Goal: Task Accomplishment & Management: Manage account settings

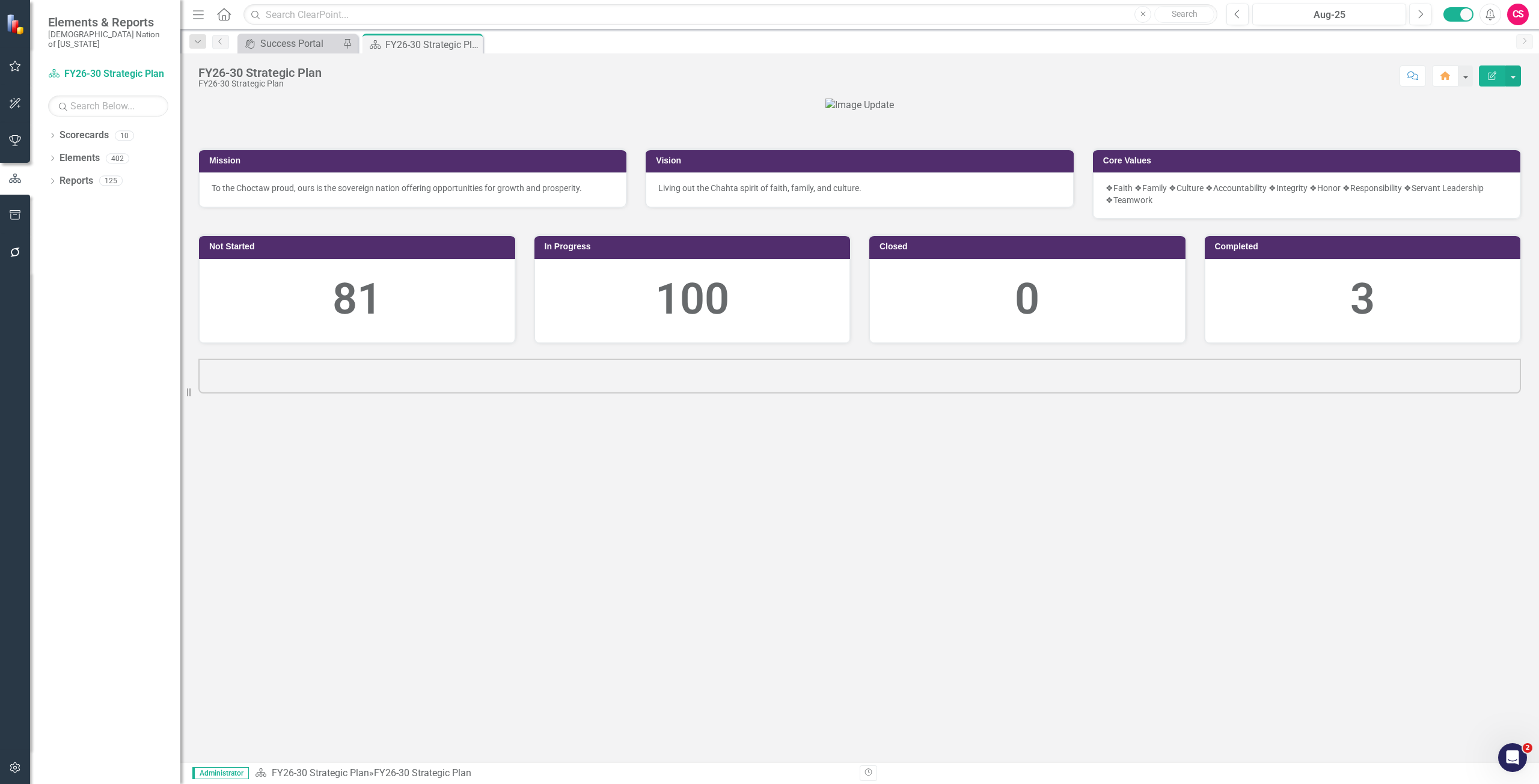
click at [13, 767] on icon "button" at bounding box center [16, 767] width 13 height 9
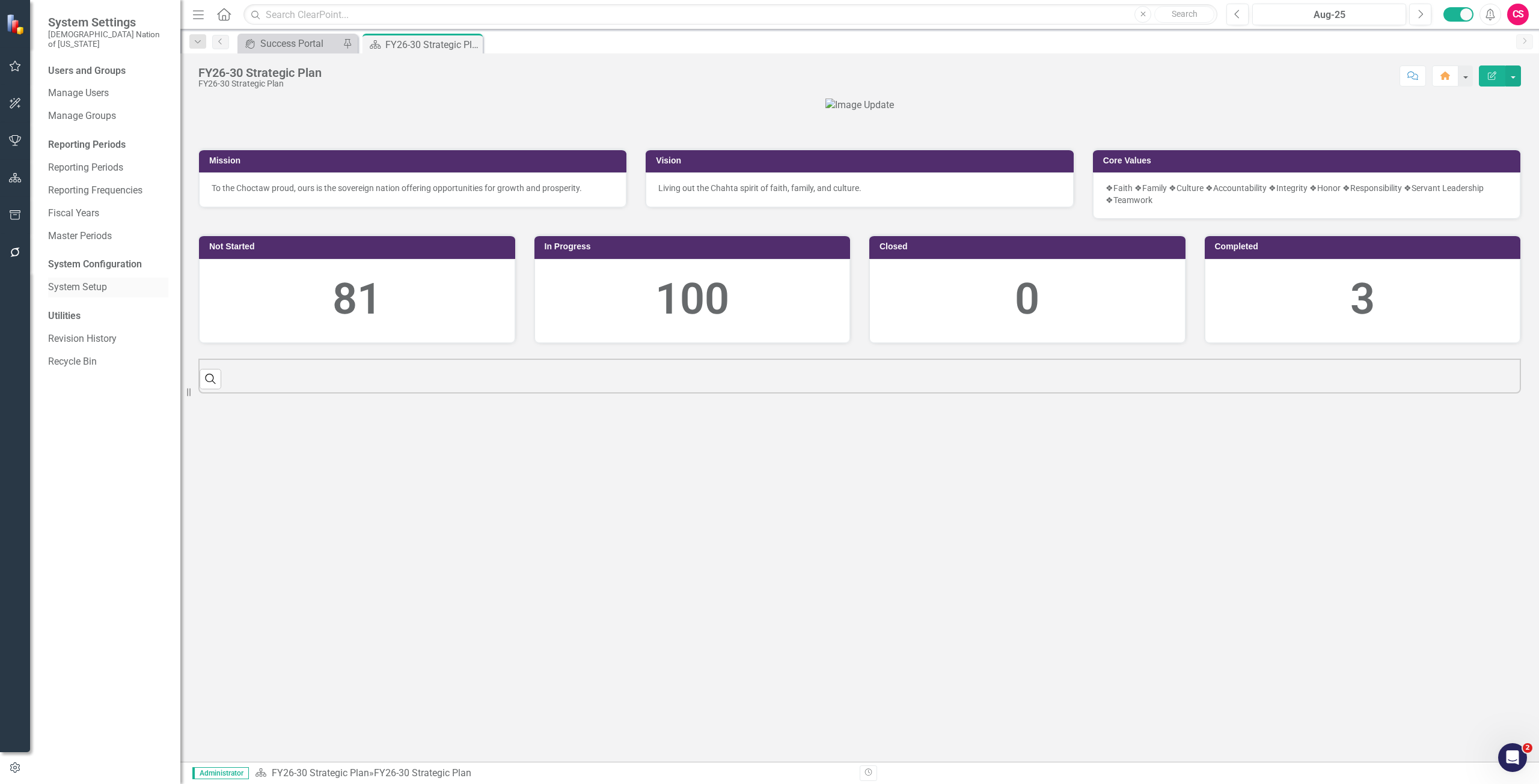
click at [75, 280] on link "System Setup" at bounding box center [108, 287] width 120 height 14
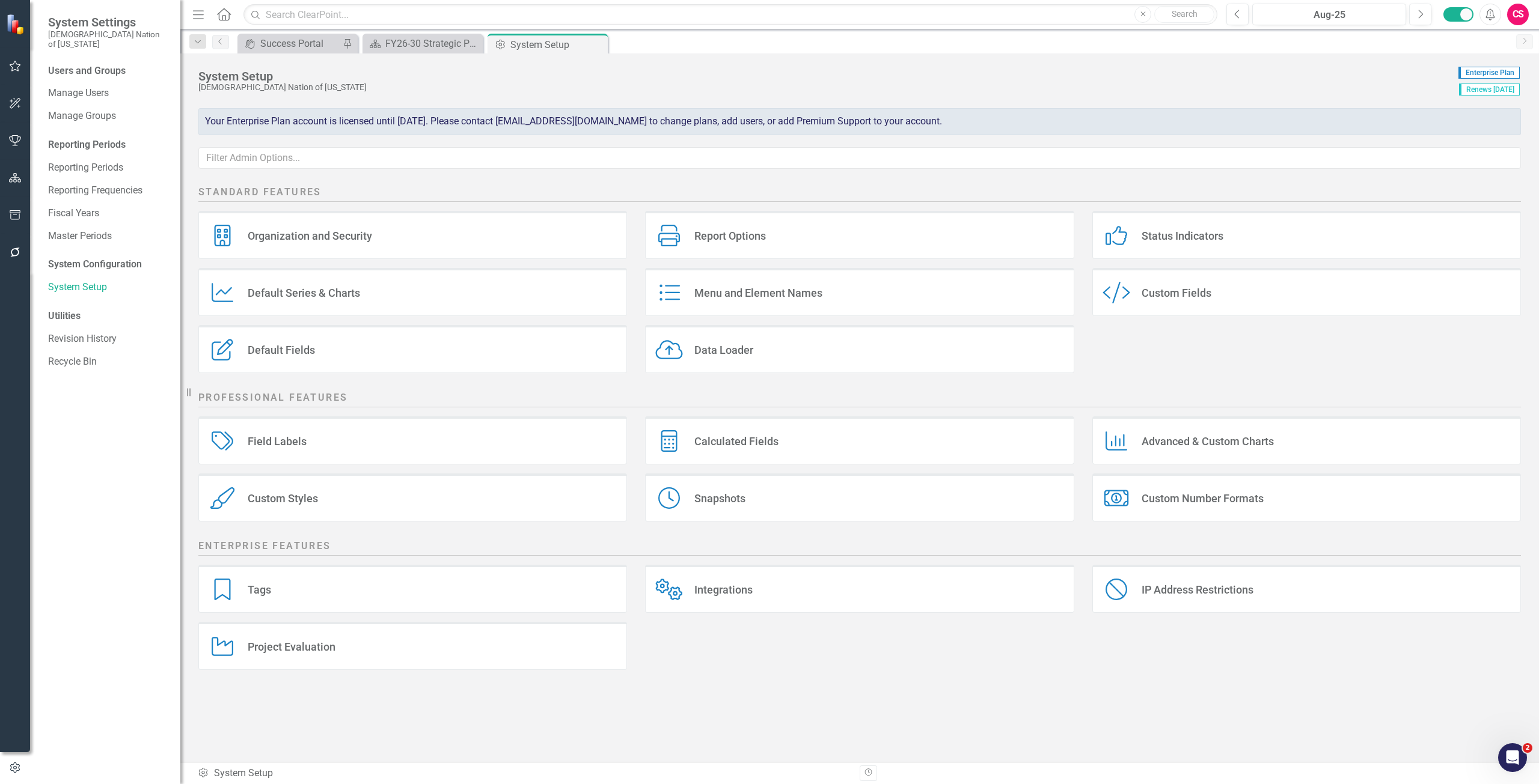
click at [27, 251] on button "button" at bounding box center [15, 253] width 27 height 25
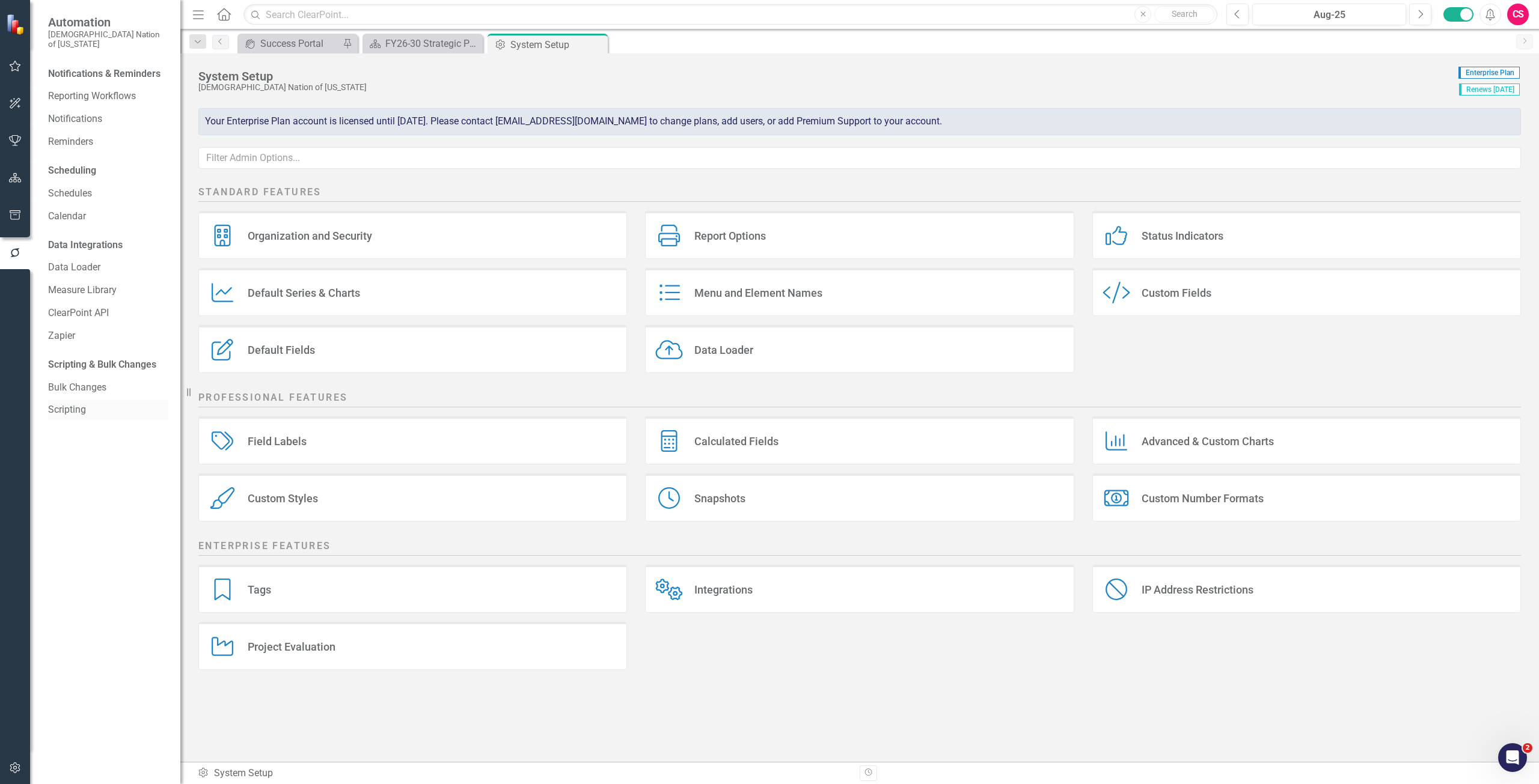
click at [70, 403] on link "Scripting" at bounding box center [108, 410] width 120 height 14
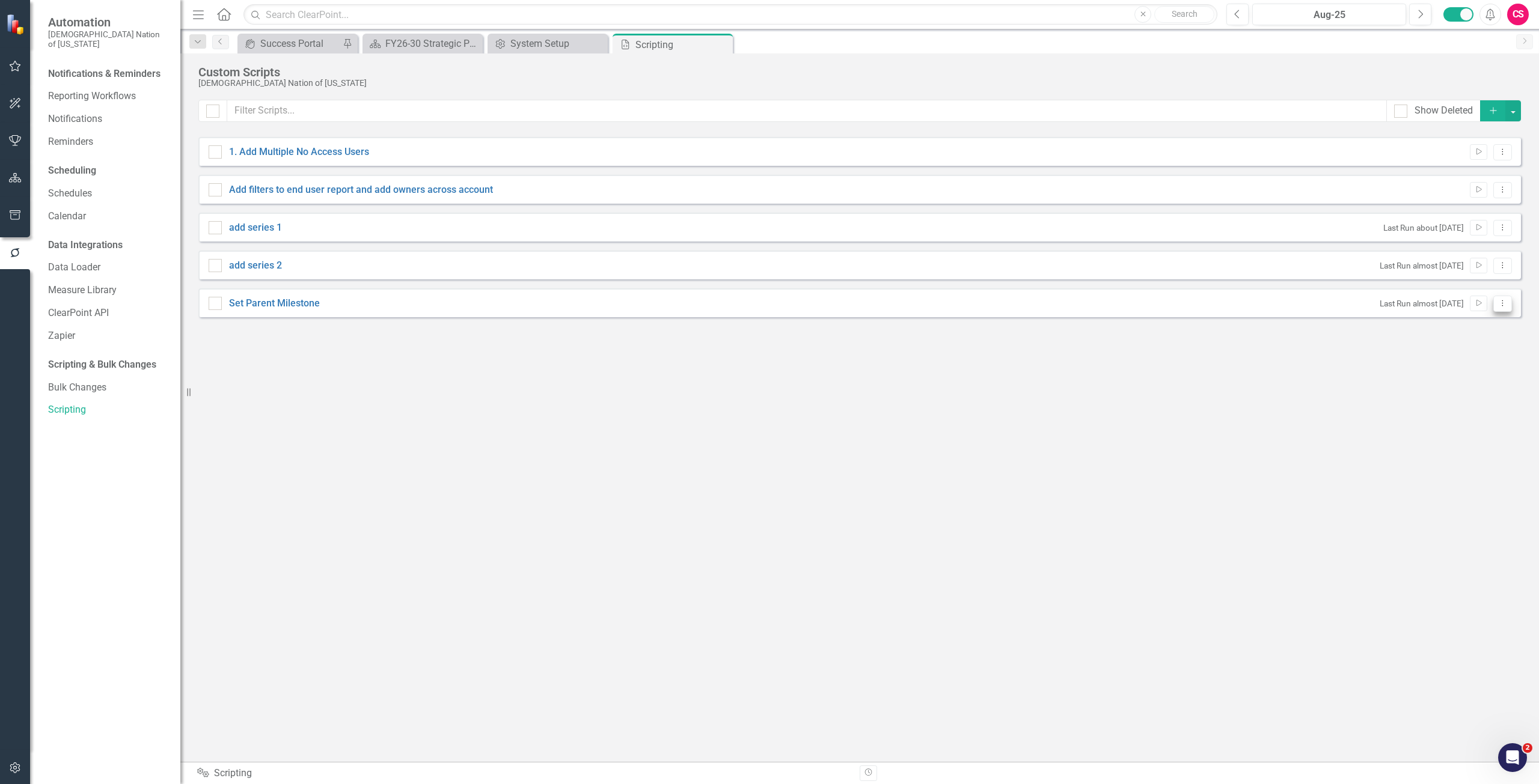
click at [1508, 306] on button "Dropdown Menu" at bounding box center [1502, 304] width 18 height 17
click at [1468, 352] on link "Edit Edit Script" at bounding box center [1463, 346] width 97 height 22
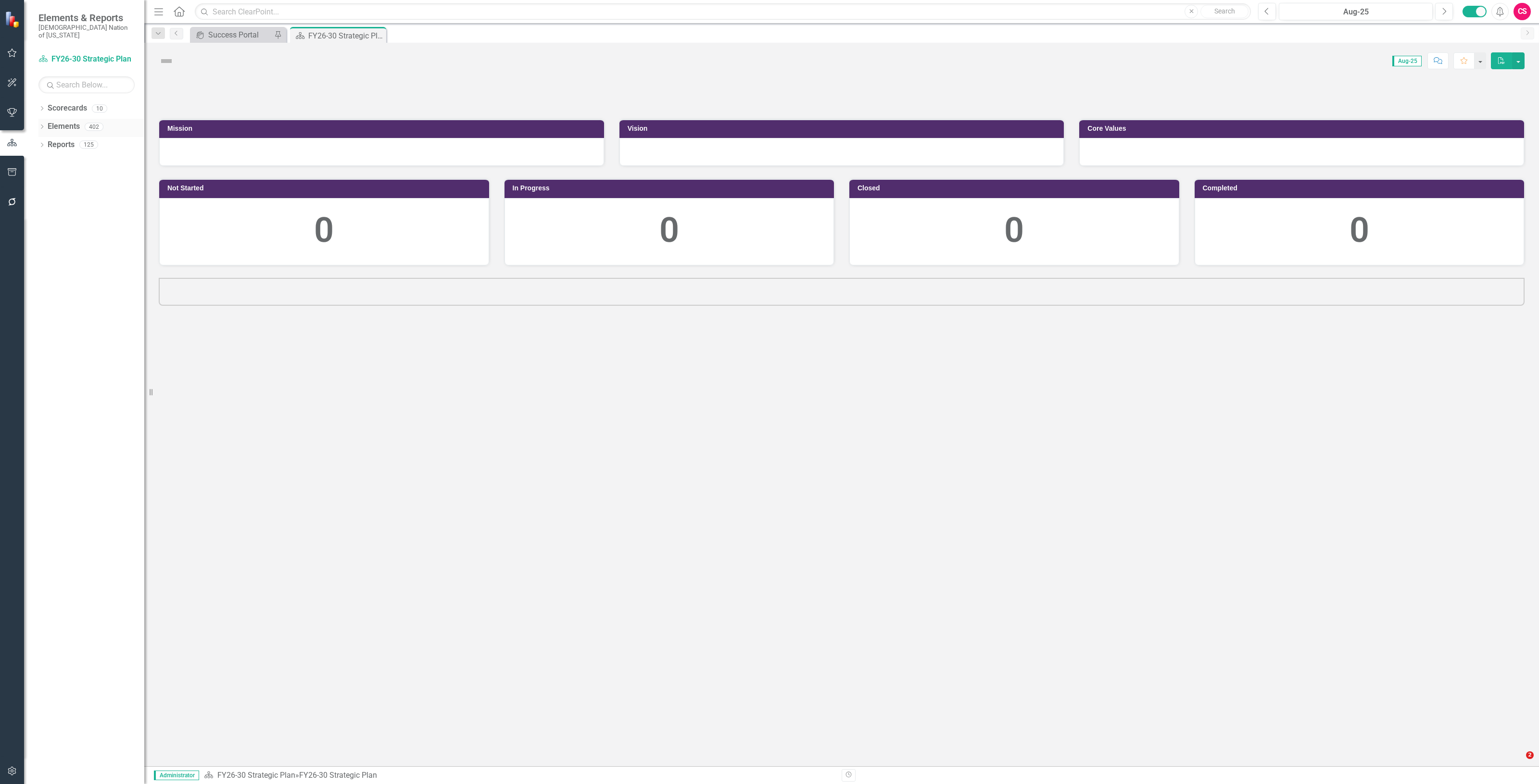
click at [66, 121] on link "Elements" at bounding box center [64, 126] width 32 height 11
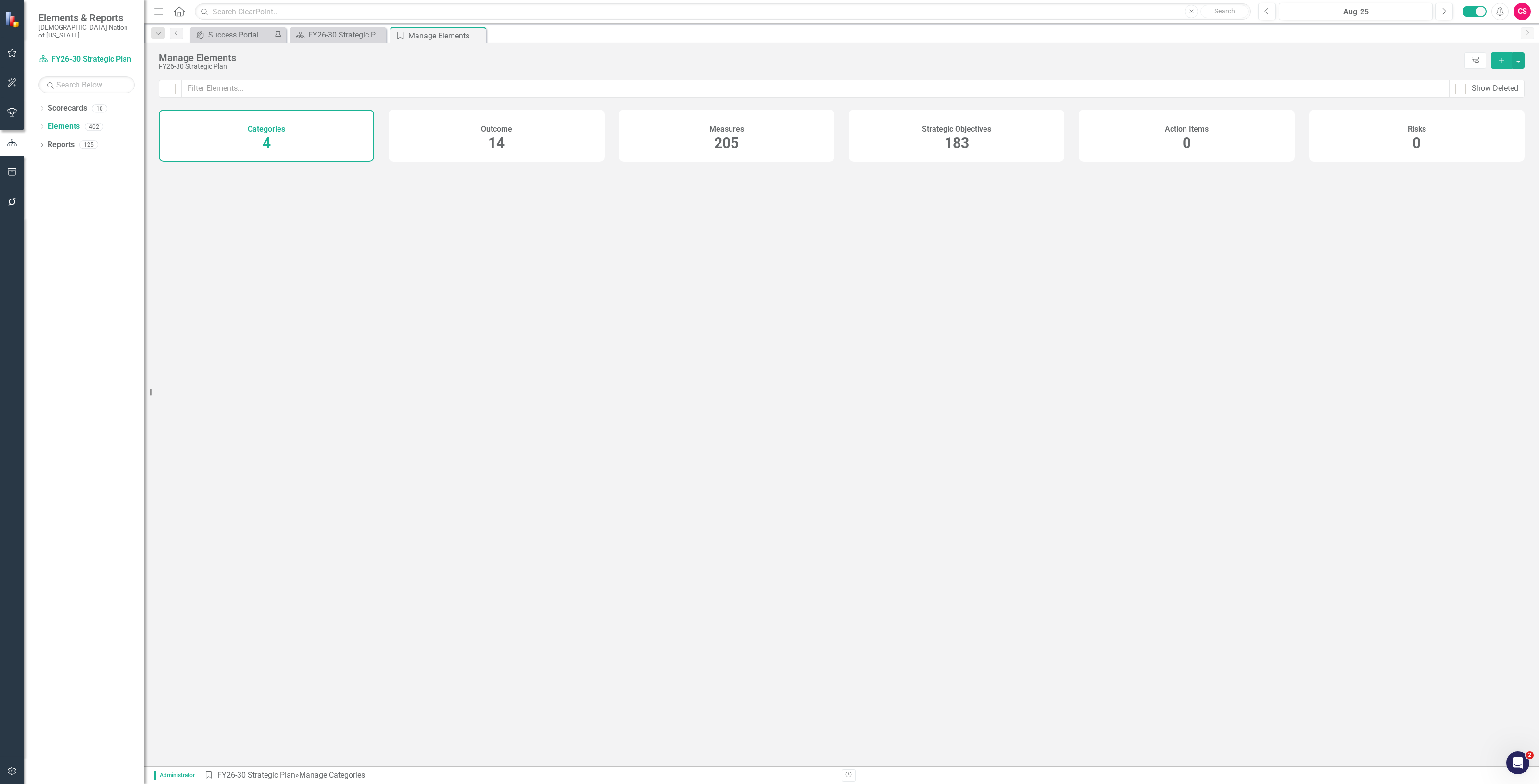
click at [956, 118] on div "Strategic Objectives 183" at bounding box center [956, 135] width 216 height 52
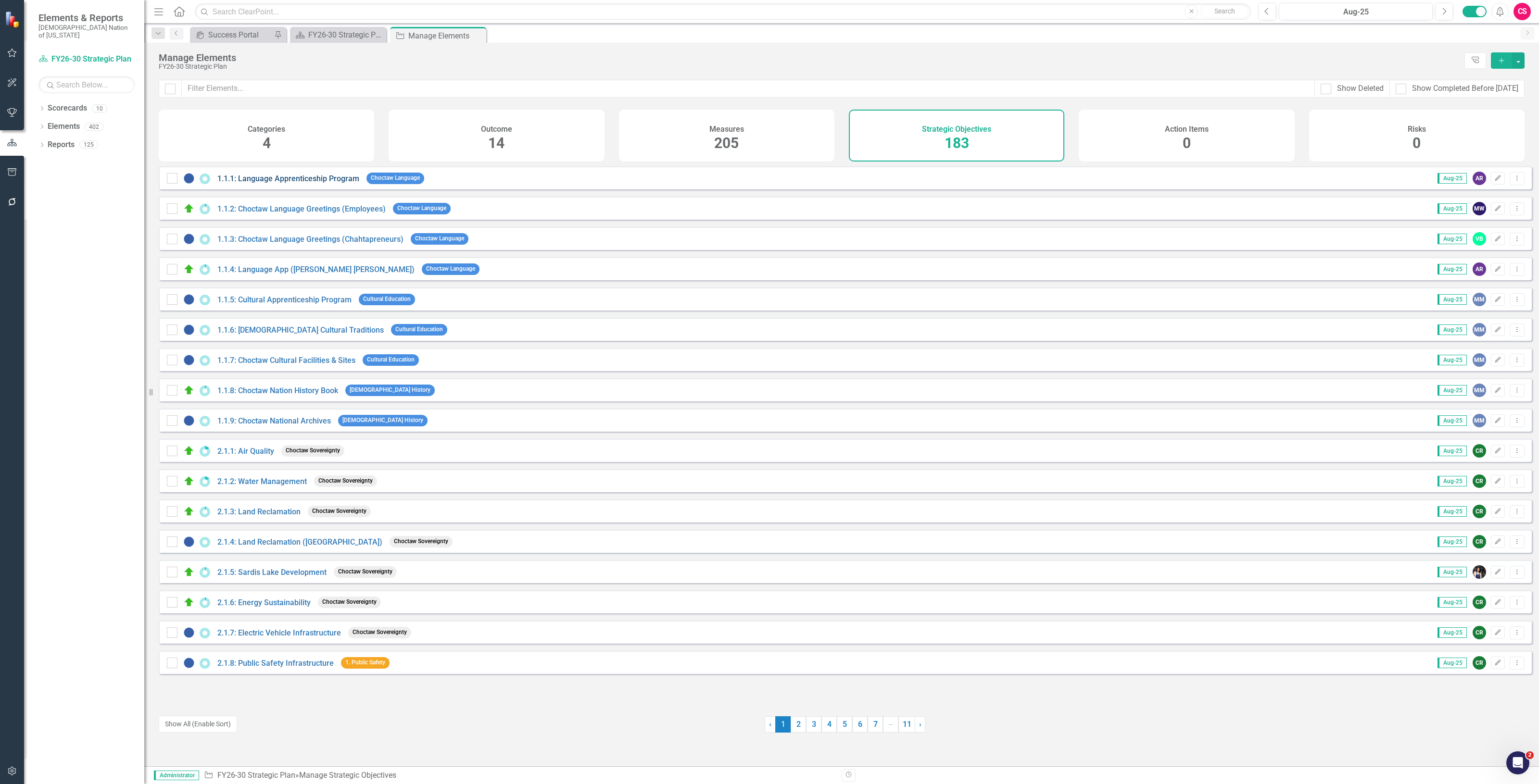
click at [248, 183] on link "1.1.1: Language Apprenticeship Program" at bounding box center [288, 179] width 142 height 9
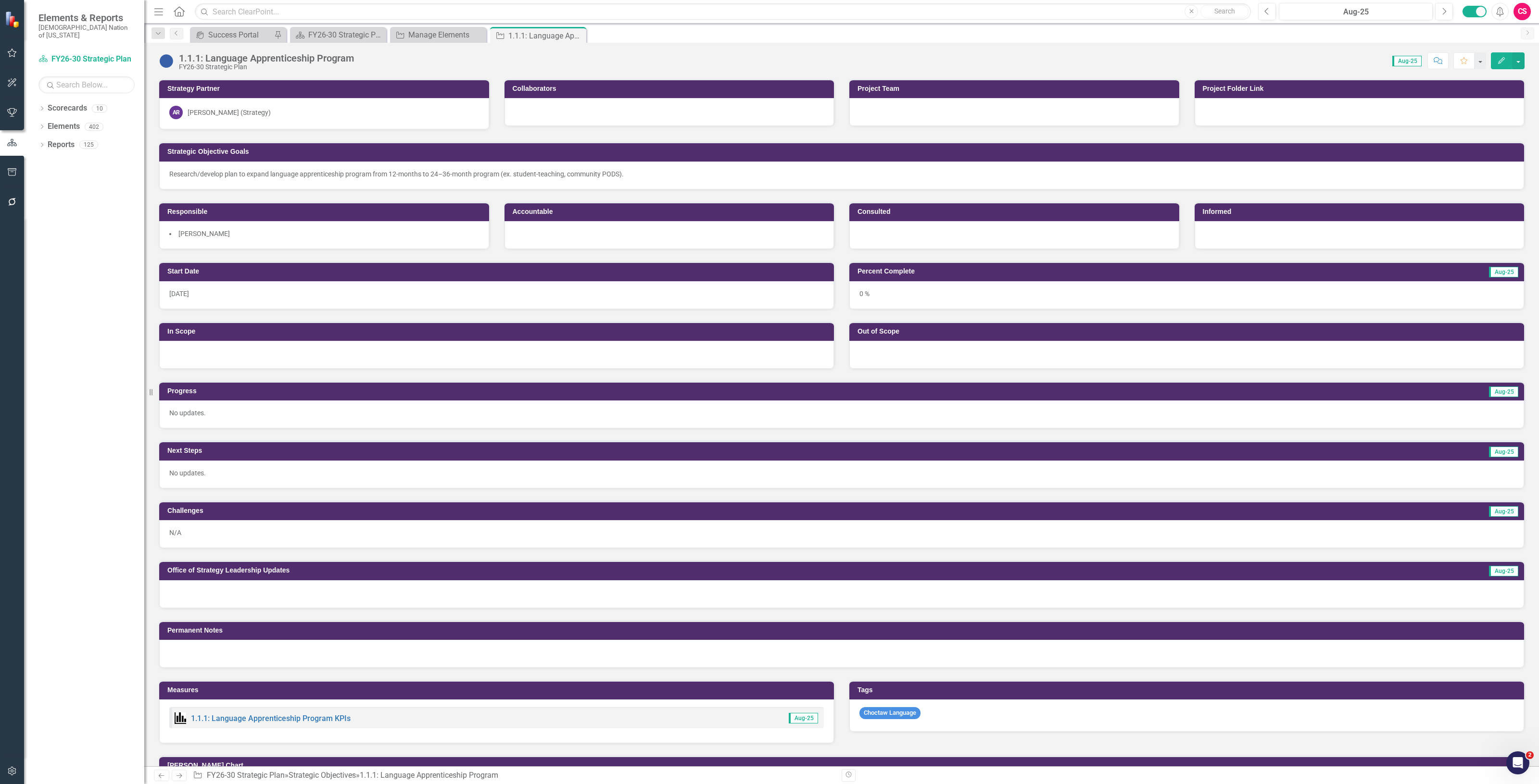
click at [1499, 66] on button "Edit" at bounding box center [1501, 60] width 21 height 17
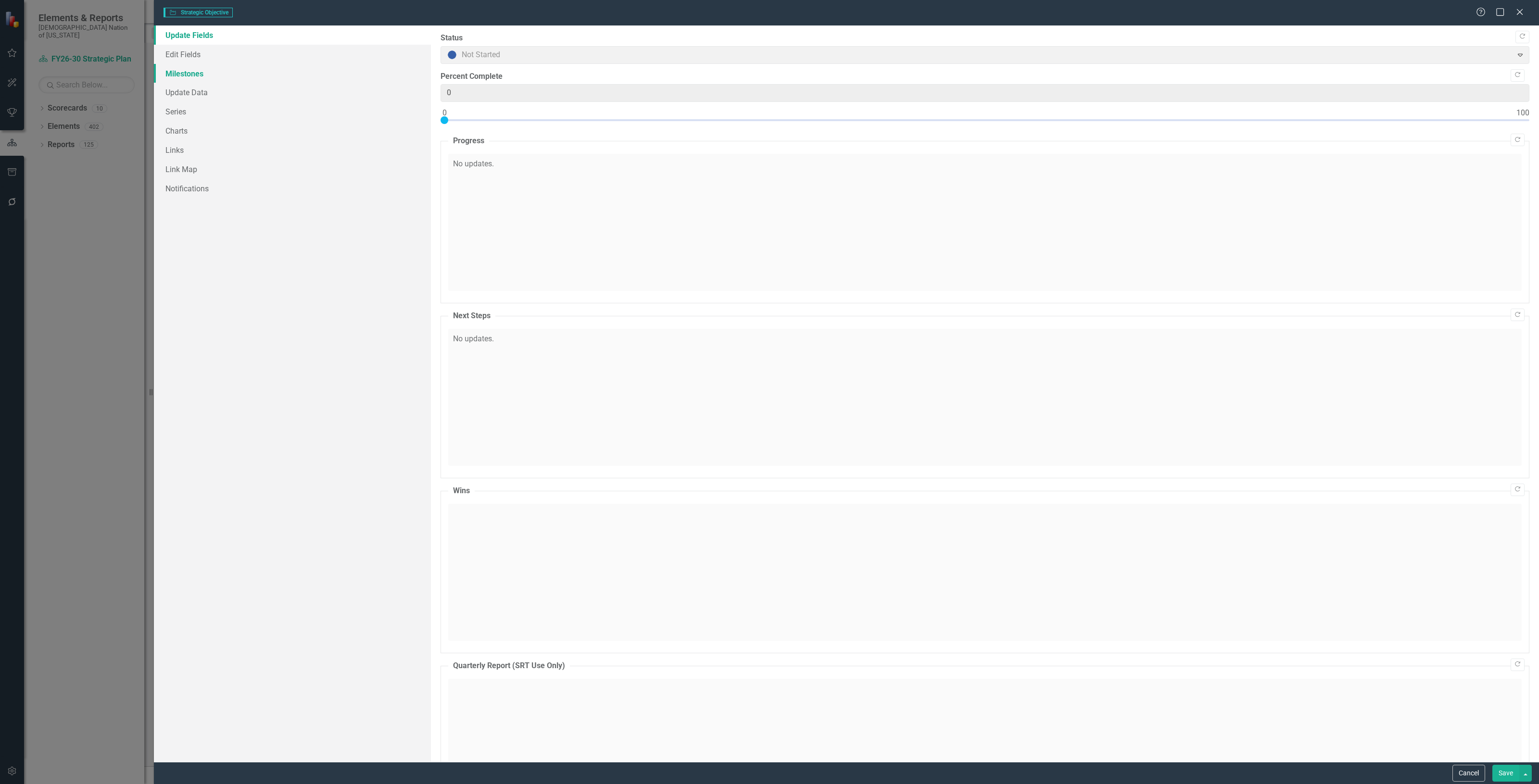
click at [227, 76] on link "Milestones" at bounding box center [292, 74] width 277 height 19
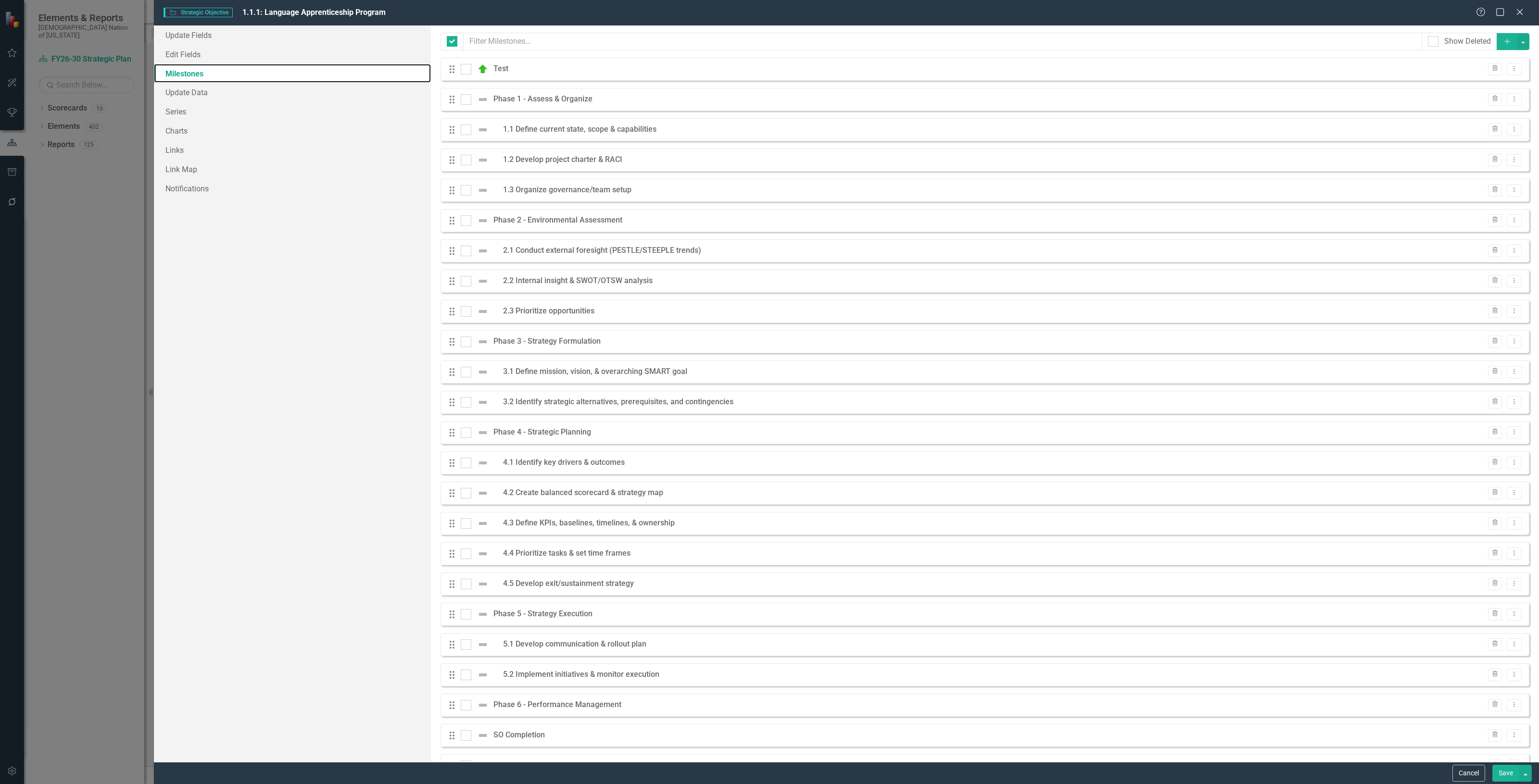
checkbox input "false"
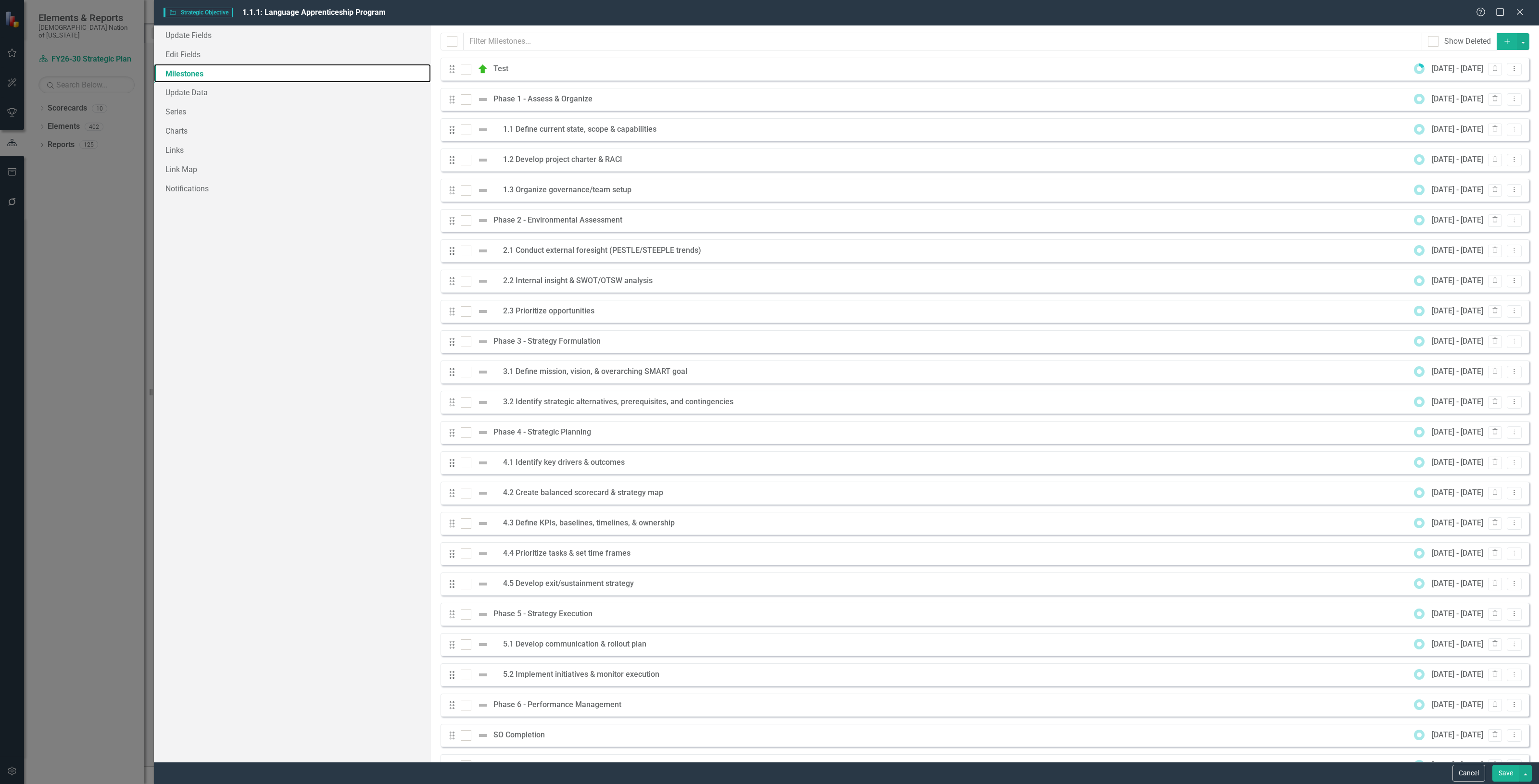
scroll to position [0, 0]
click at [1511, 128] on icon "Dropdown Menu" at bounding box center [1514, 129] width 8 height 6
click at [1453, 145] on link "Edit Edit Milestone" at bounding box center [1468, 146] width 90 height 18
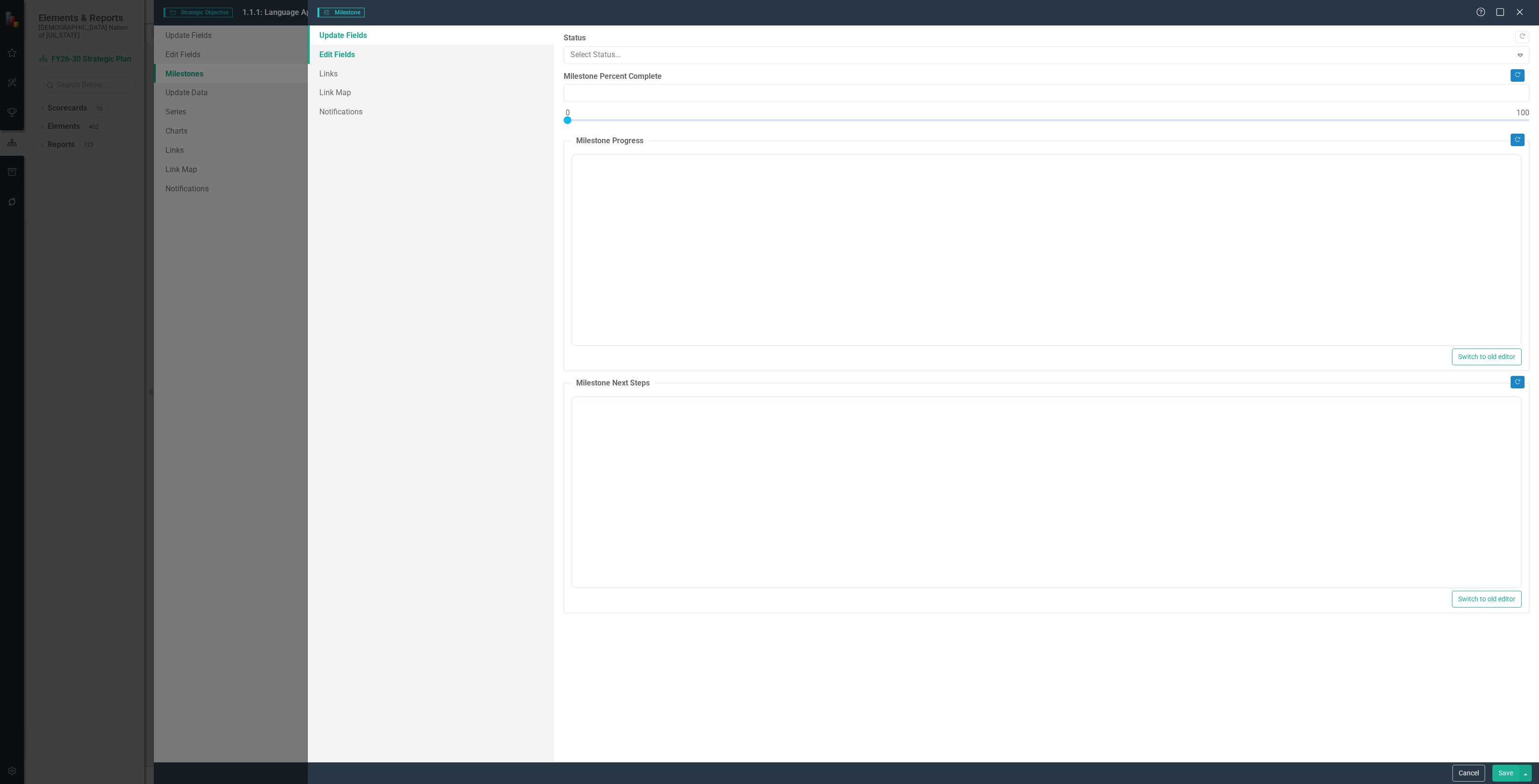
type input "0"
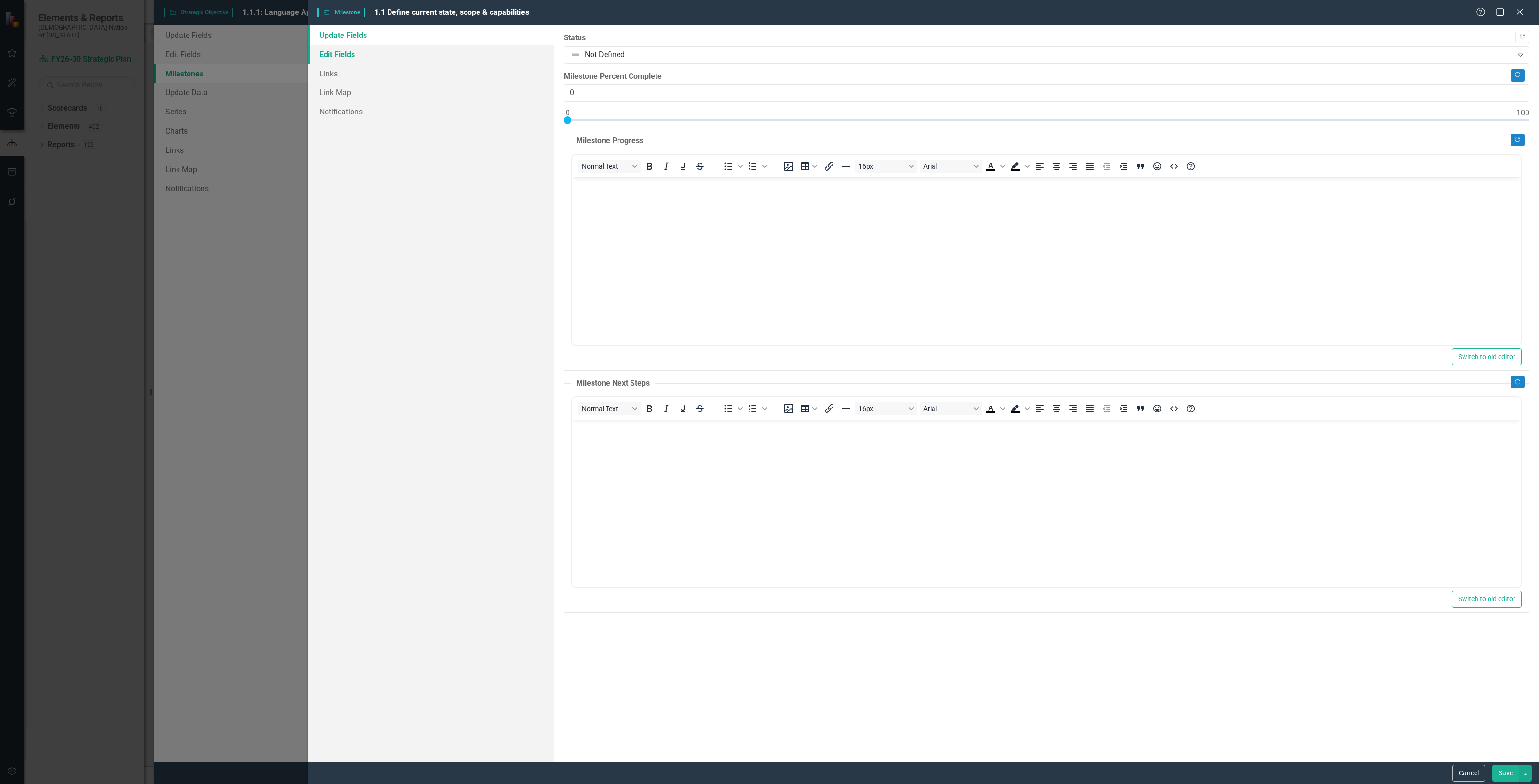
click at [381, 54] on link "Edit Fields" at bounding box center [430, 54] width 246 height 19
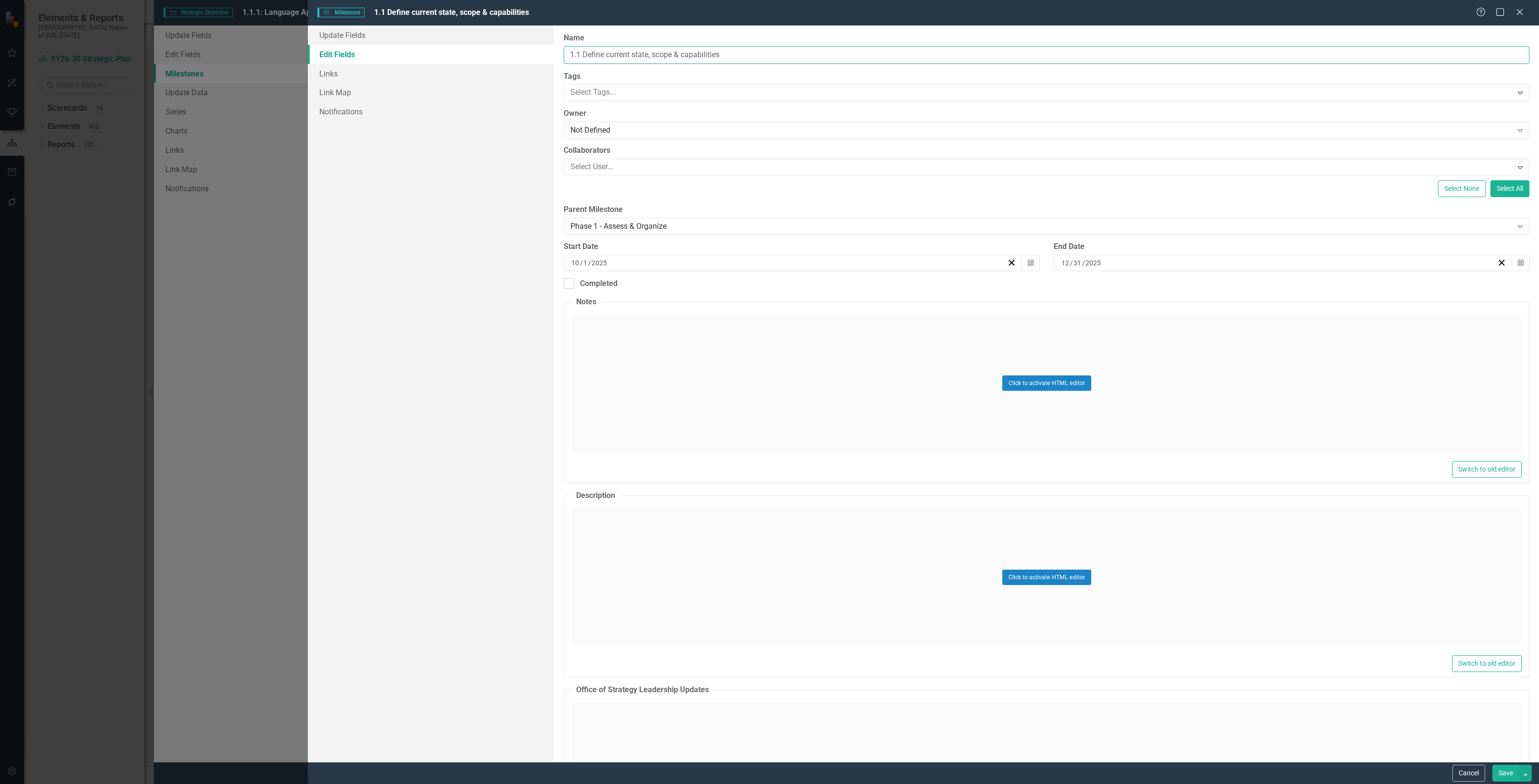
drag, startPoint x: 722, startPoint y: 54, endPoint x: 530, endPoint y: 57, distance: 192.0
click at [530, 57] on div "Update Fields Edit Fields Links Link Map Notifications "Update" fields in Clear…" at bounding box center [923, 394] width 1231 height 737
click at [1514, 13] on icon "Close" at bounding box center [1519, 12] width 12 height 9
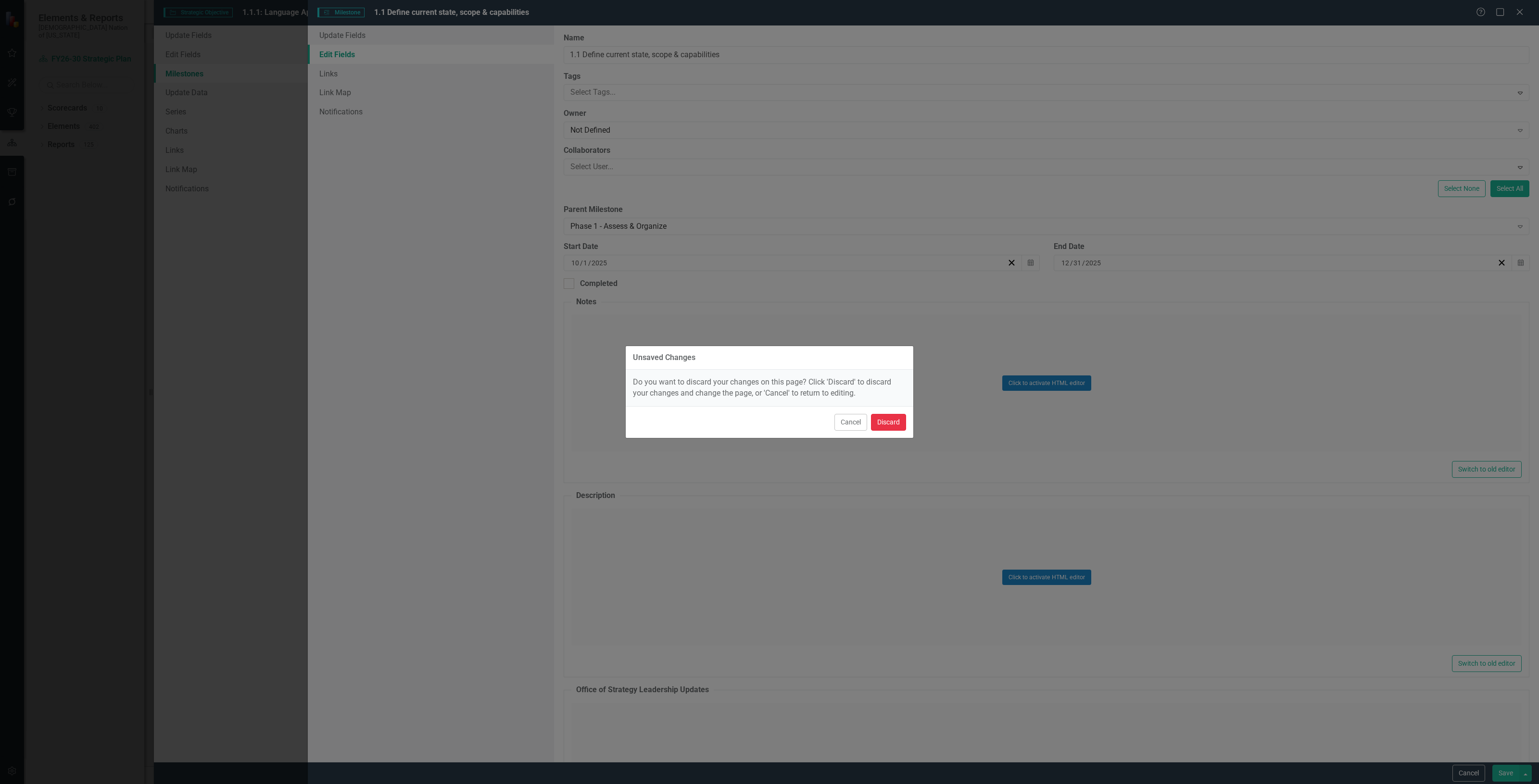
click at [884, 421] on button "Discard" at bounding box center [889, 422] width 35 height 17
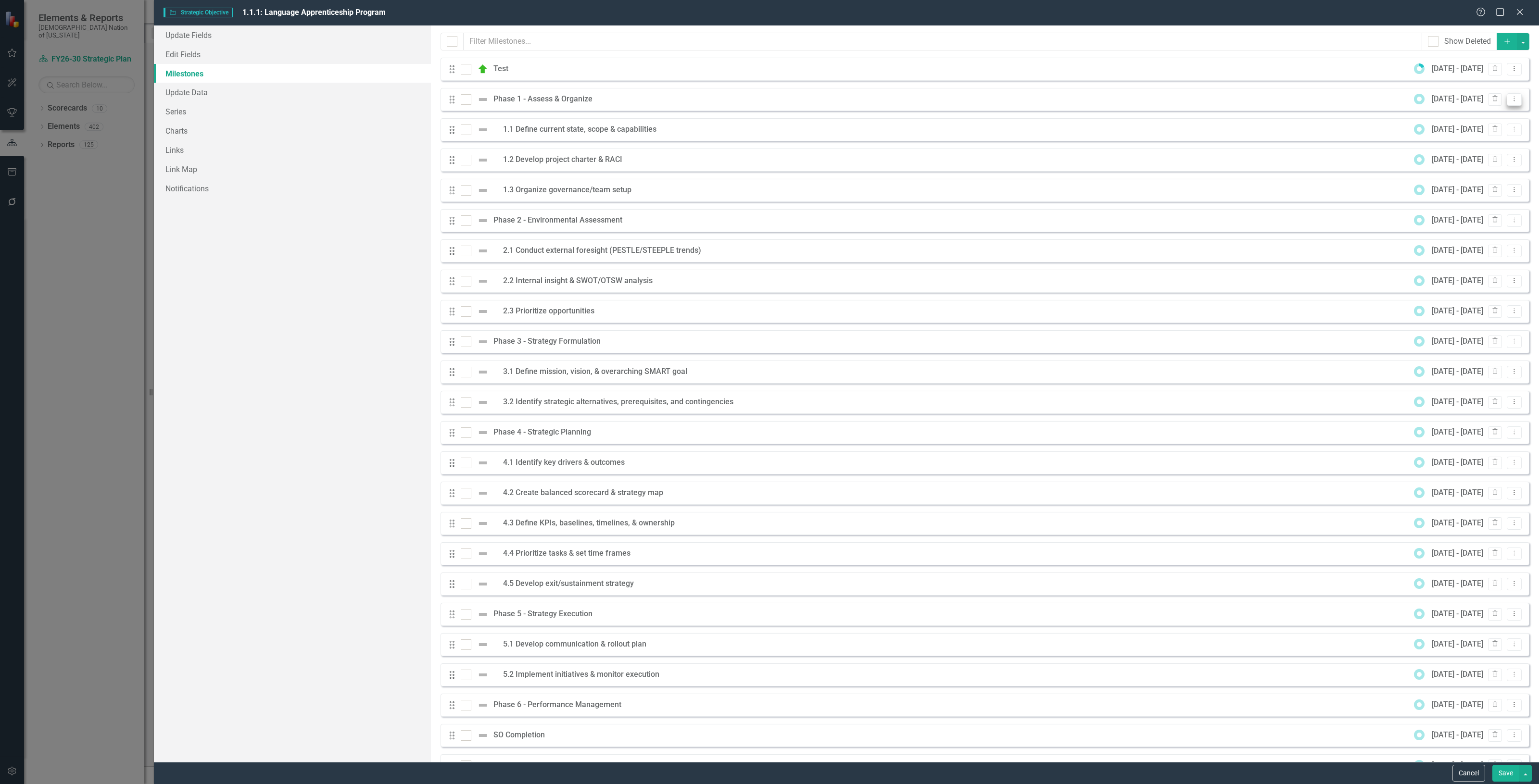
click at [1510, 100] on icon "Dropdown Menu" at bounding box center [1514, 99] width 8 height 6
click at [1441, 116] on link "Edit Edit Milestone" at bounding box center [1468, 115] width 90 height 18
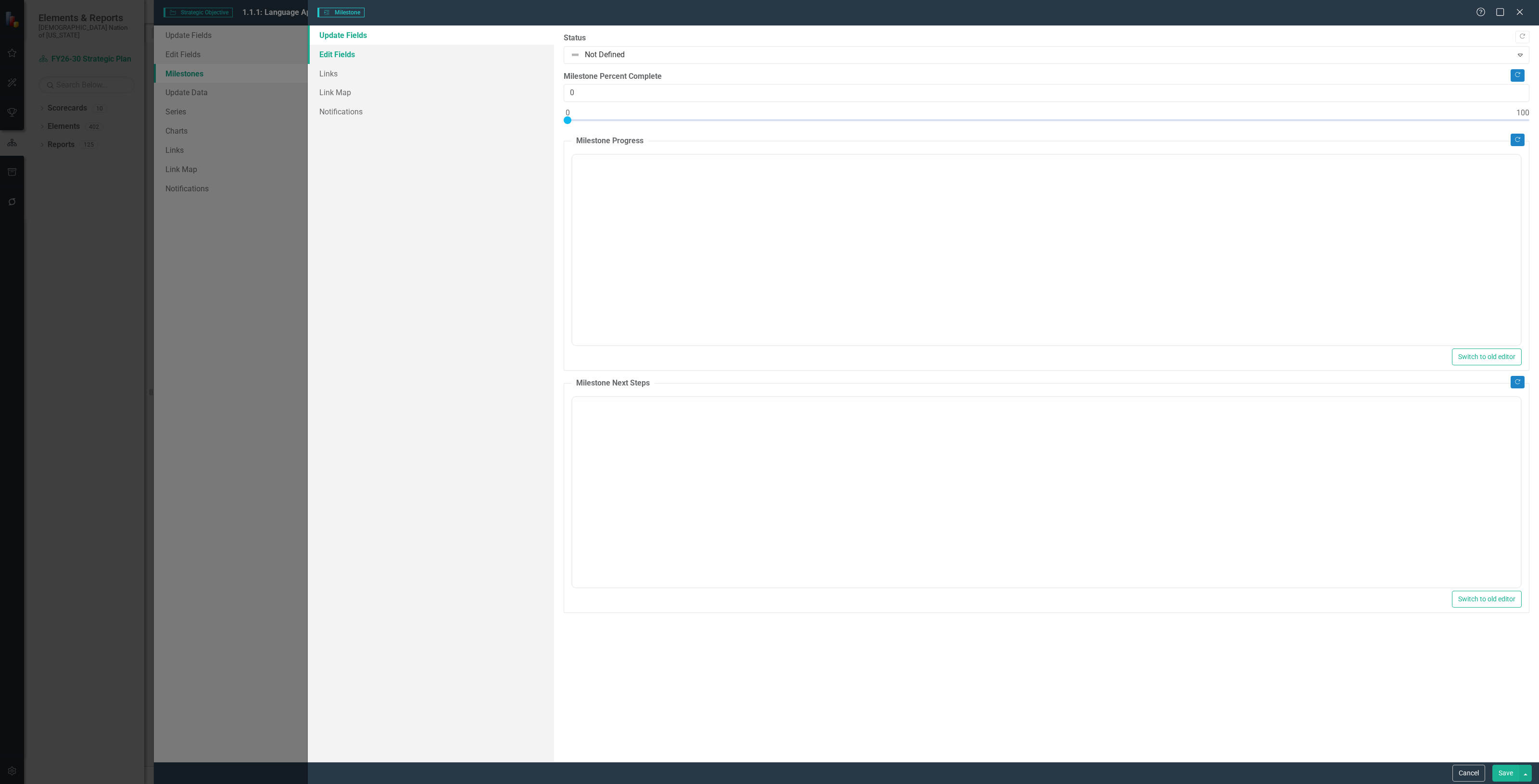
click at [392, 57] on link "Edit Fields" at bounding box center [430, 54] width 246 height 19
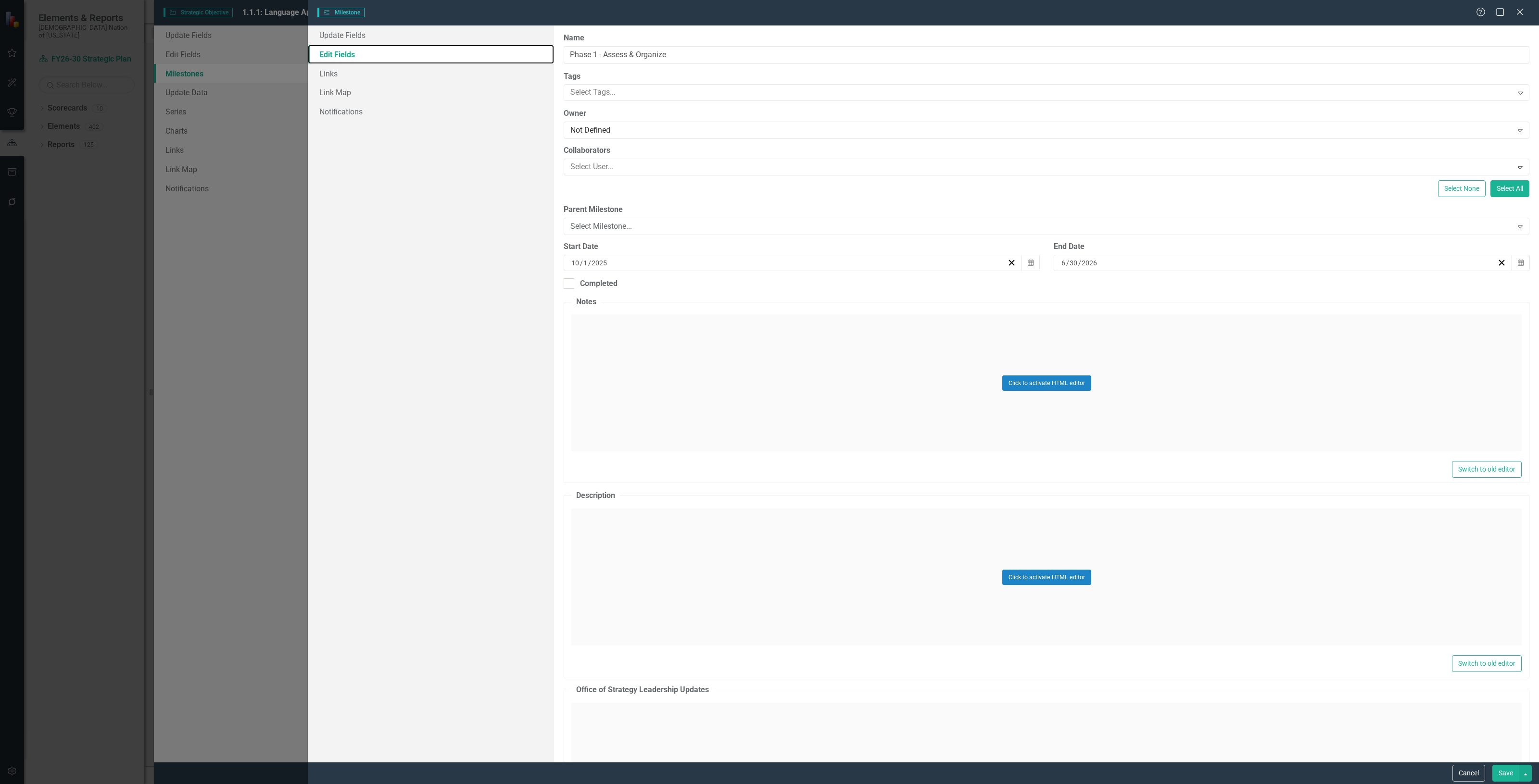
type input "Phase 1 - Assess & Organize"
type input "10"
type input "6"
type input "2026"
drag, startPoint x: 671, startPoint y: 54, endPoint x: 482, endPoint y: 63, distance: 189.2
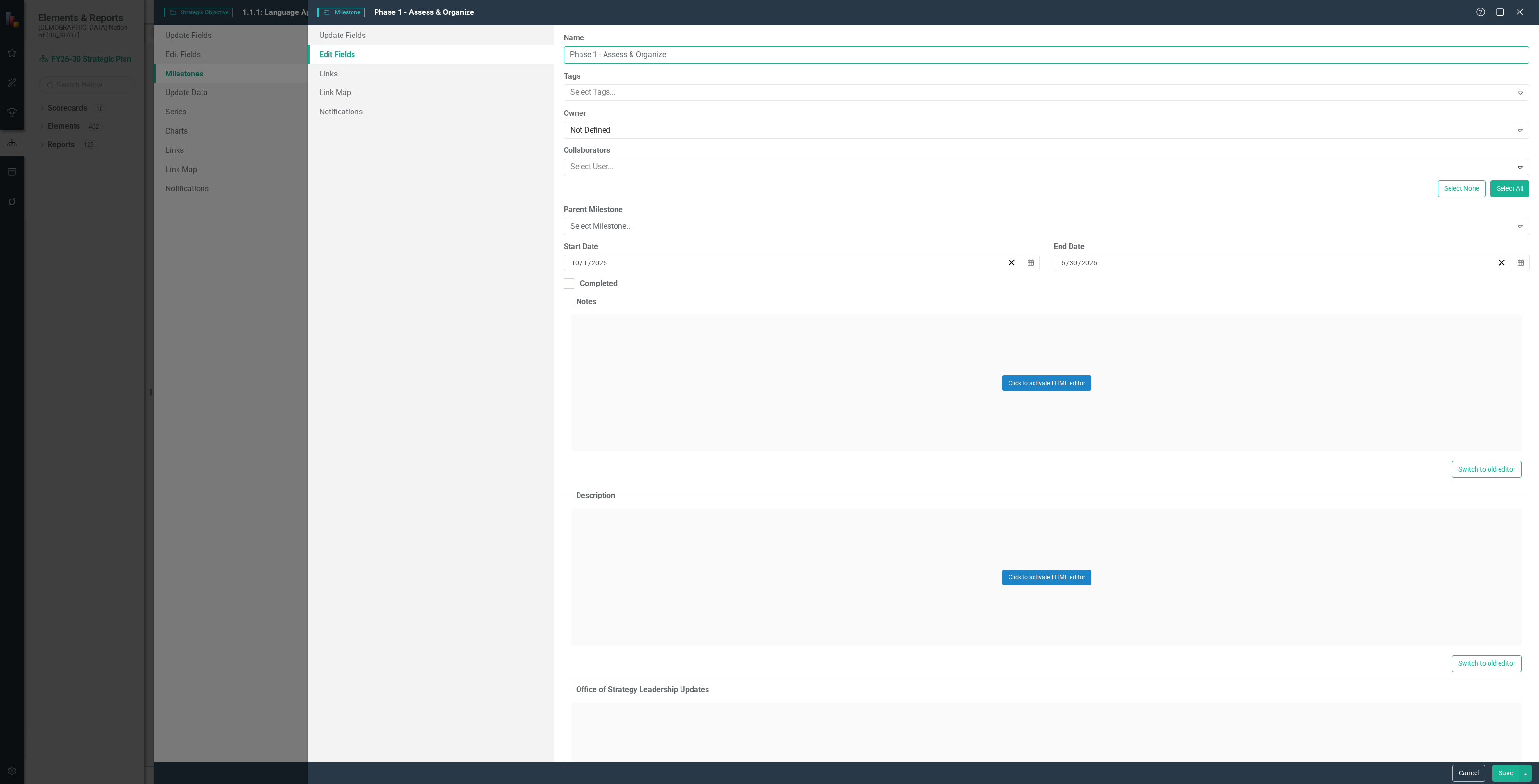
click at [482, 63] on div "Update Fields Edit Fields Links Link Map Notifications "Update" fields in Clear…" at bounding box center [923, 394] width 1231 height 737
